Goal: Information Seeking & Learning: Learn about a topic

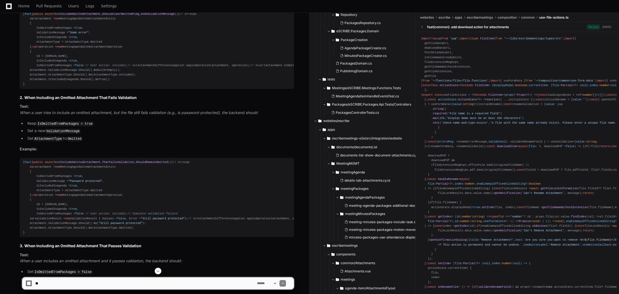
scroll to position [3115, 0]
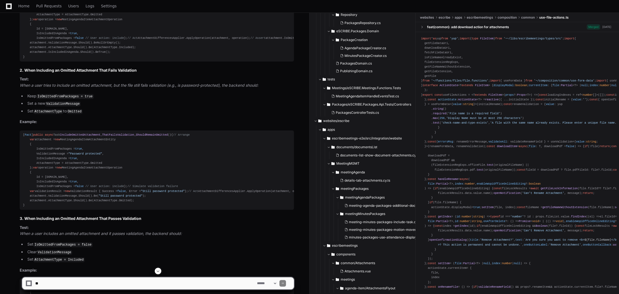
click at [86, 59] on div "[ Fact ] public async Task IncludeOmittedAttachment_ShouldClearOmittedFlag_AndV…" at bounding box center [157, 21] width 268 height 75
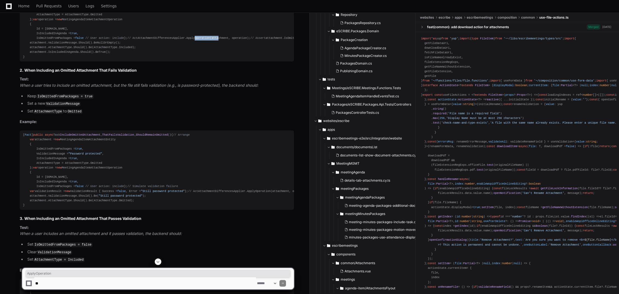
click at [86, 59] on div "[ Fact ] public async Task IncludeOmittedAttachment_ShouldClearOmittedFlag_AndV…" at bounding box center [157, 21] width 268 height 75
copy div "ApplyOperation"
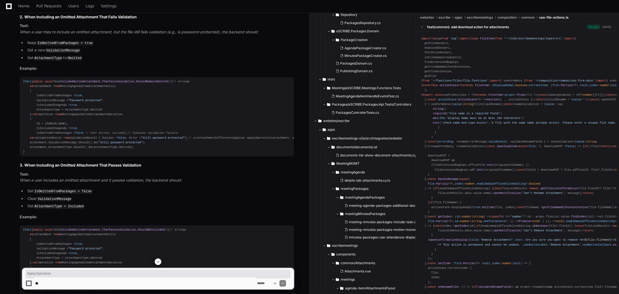
scroll to position [3142, 0]
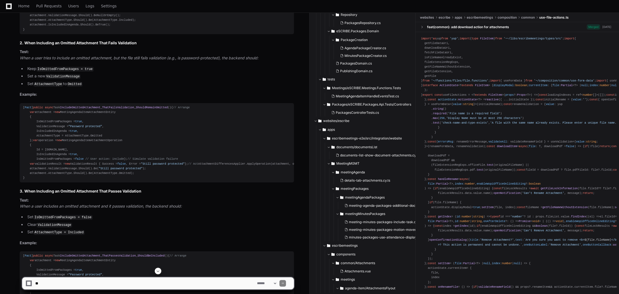
click at [94, 284] on textarea at bounding box center [145, 283] width 222 height 12
click at [112, 281] on textarea at bounding box center [145, 283] width 222 height 12
type textarea "**********"
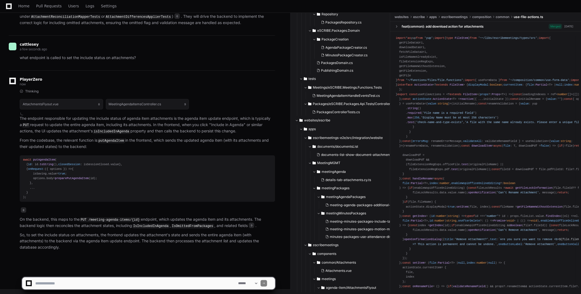
scroll to position [3817, 0]
click at [82, 231] on article "The endpoint responsible for updating the include status of agenda item attachm…" at bounding box center [147, 182] width 255 height 135
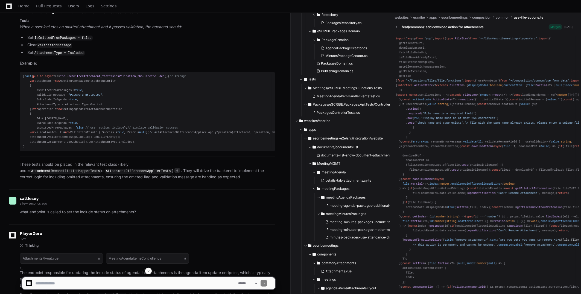
scroll to position [3380, 0]
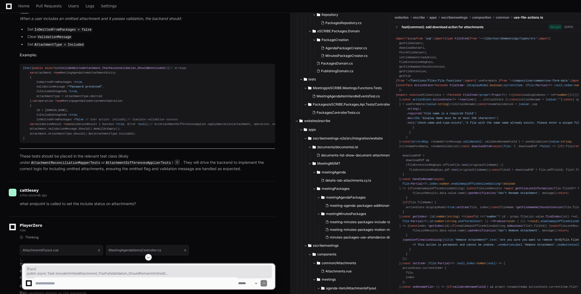
drag, startPoint x: 30, startPoint y: 214, endPoint x: 19, endPoint y: 78, distance: 136.8
copy div "[ Fact ] public async Task IncludeOmittedAttachment_ThatFailsValidation_ShouldR…"
